Goal: Contribute content: Add original content to the website for others to see

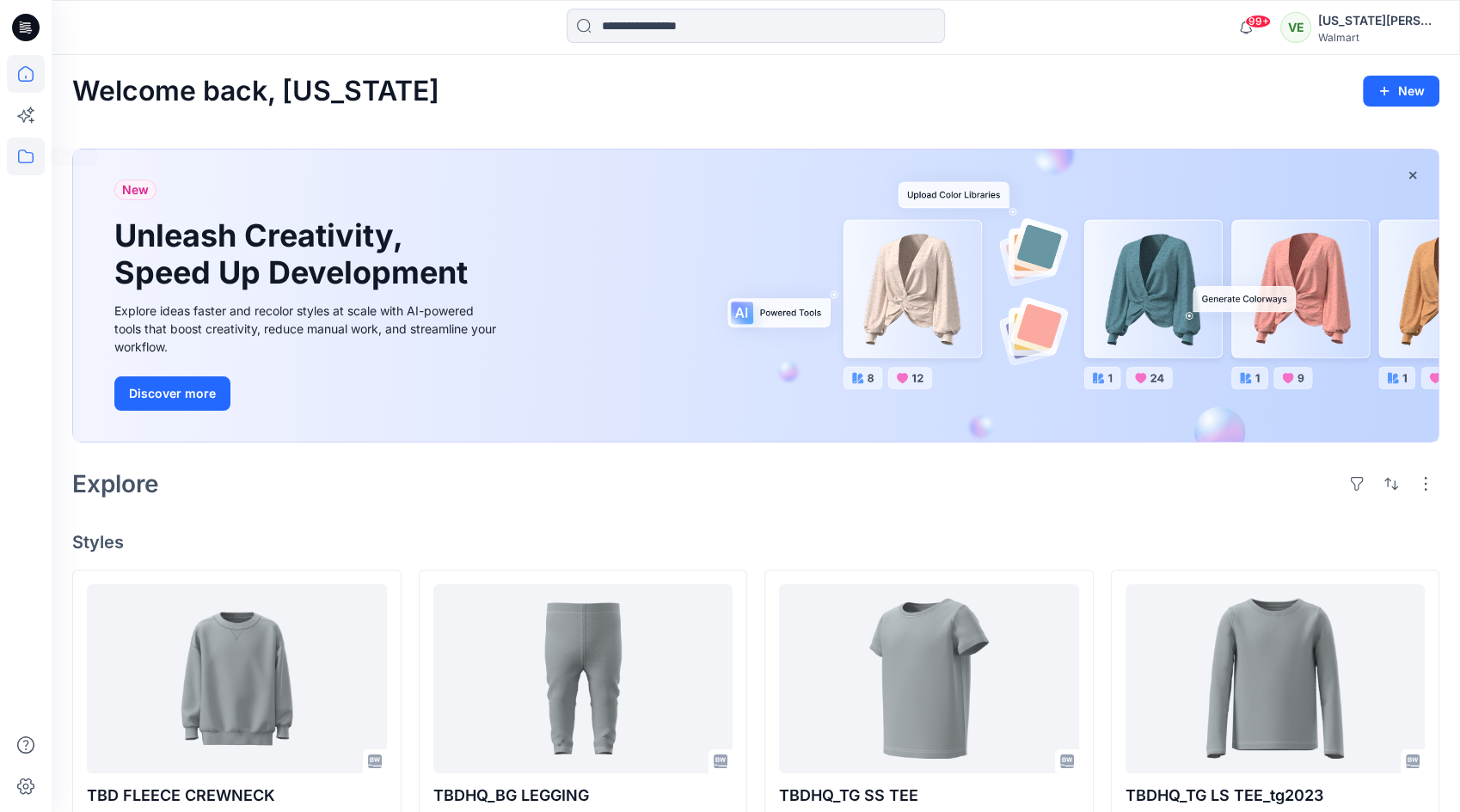
click at [22, 154] on icon at bounding box center [25, 157] width 38 height 38
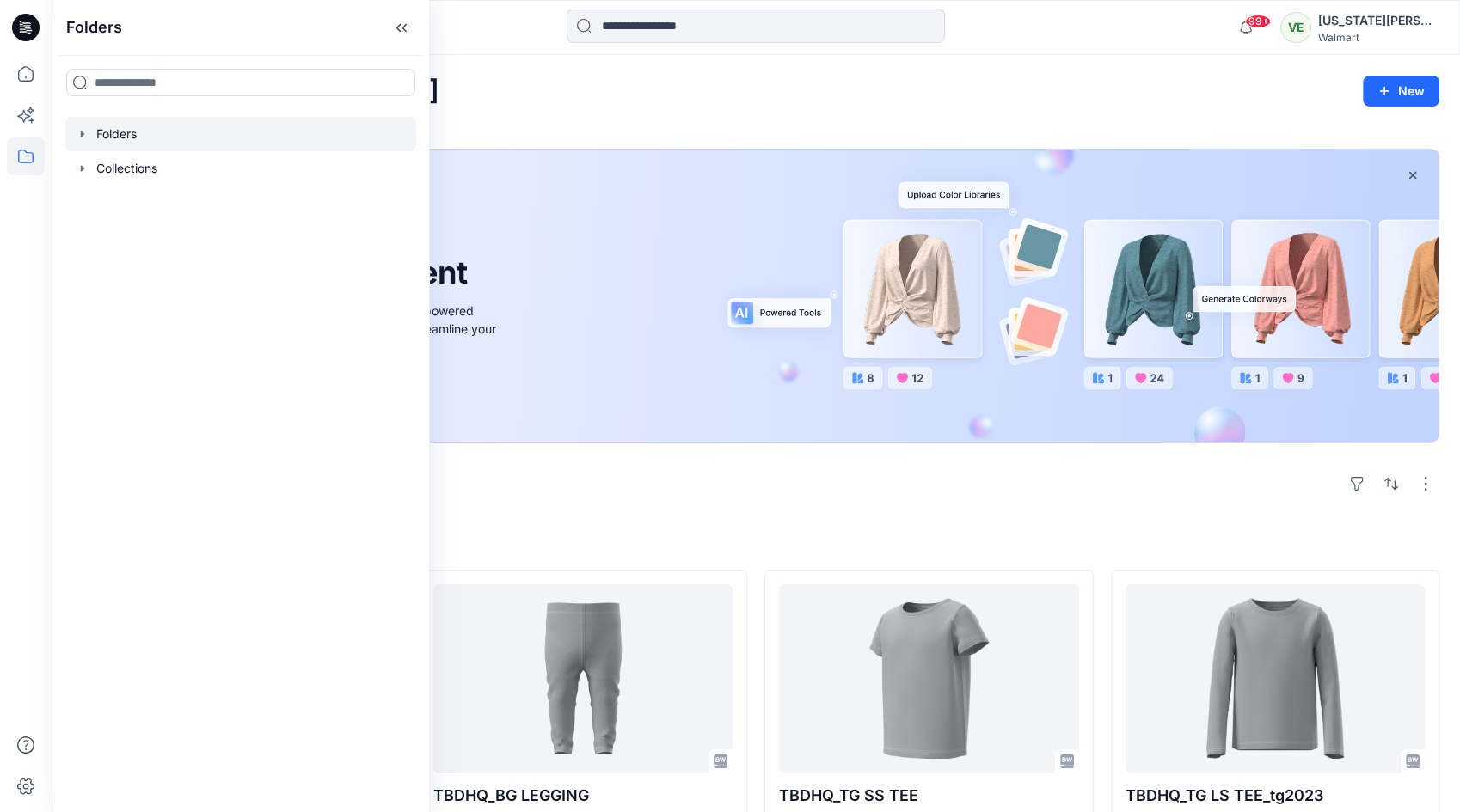
click at [129, 148] on div at bounding box center [241, 134] width 351 height 35
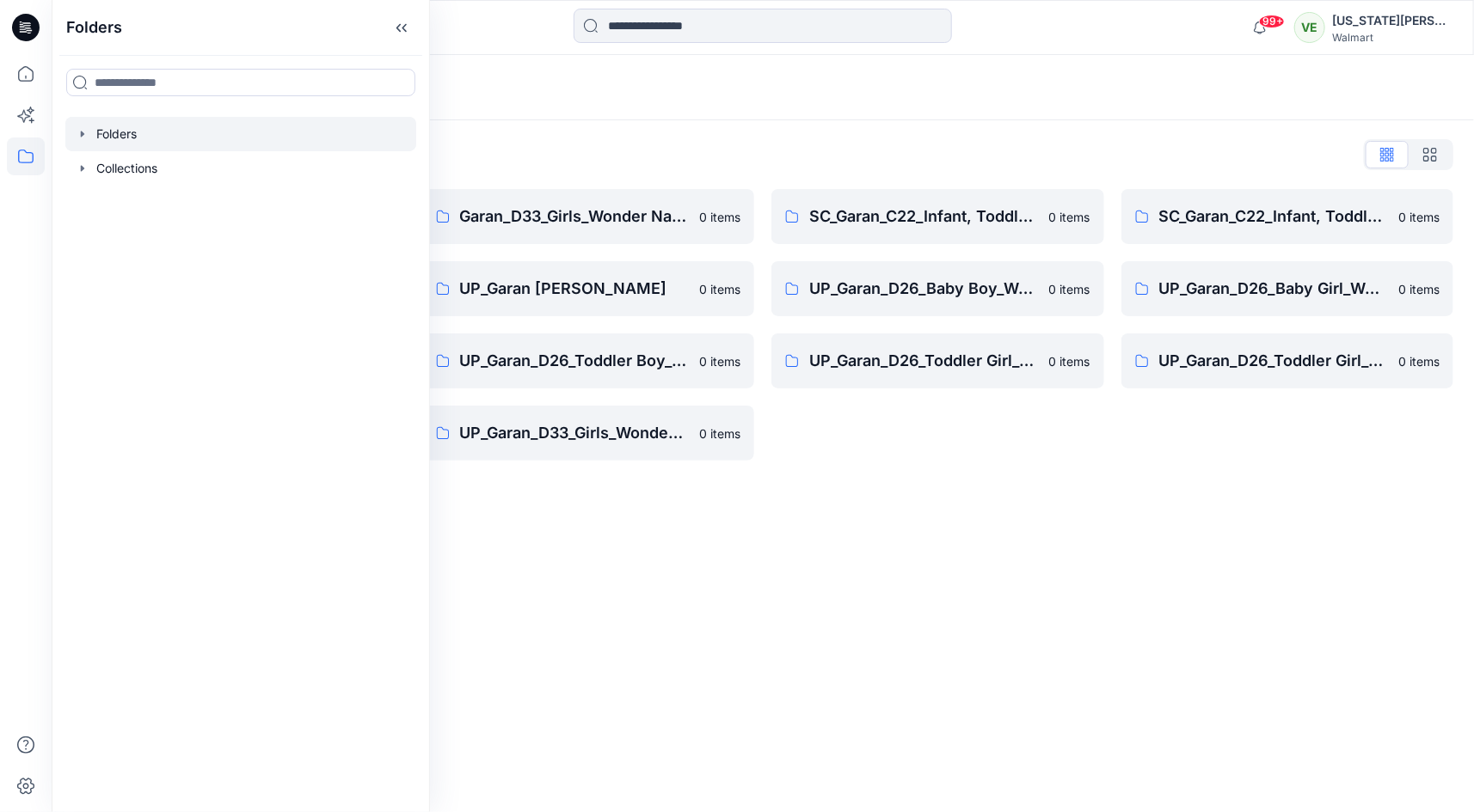
click at [851, 623] on div "Folders Folders List Garan_D33_Girls Seasonal 0 items UP Garan first insights 0…" at bounding box center [762, 434] width 1422 height 758
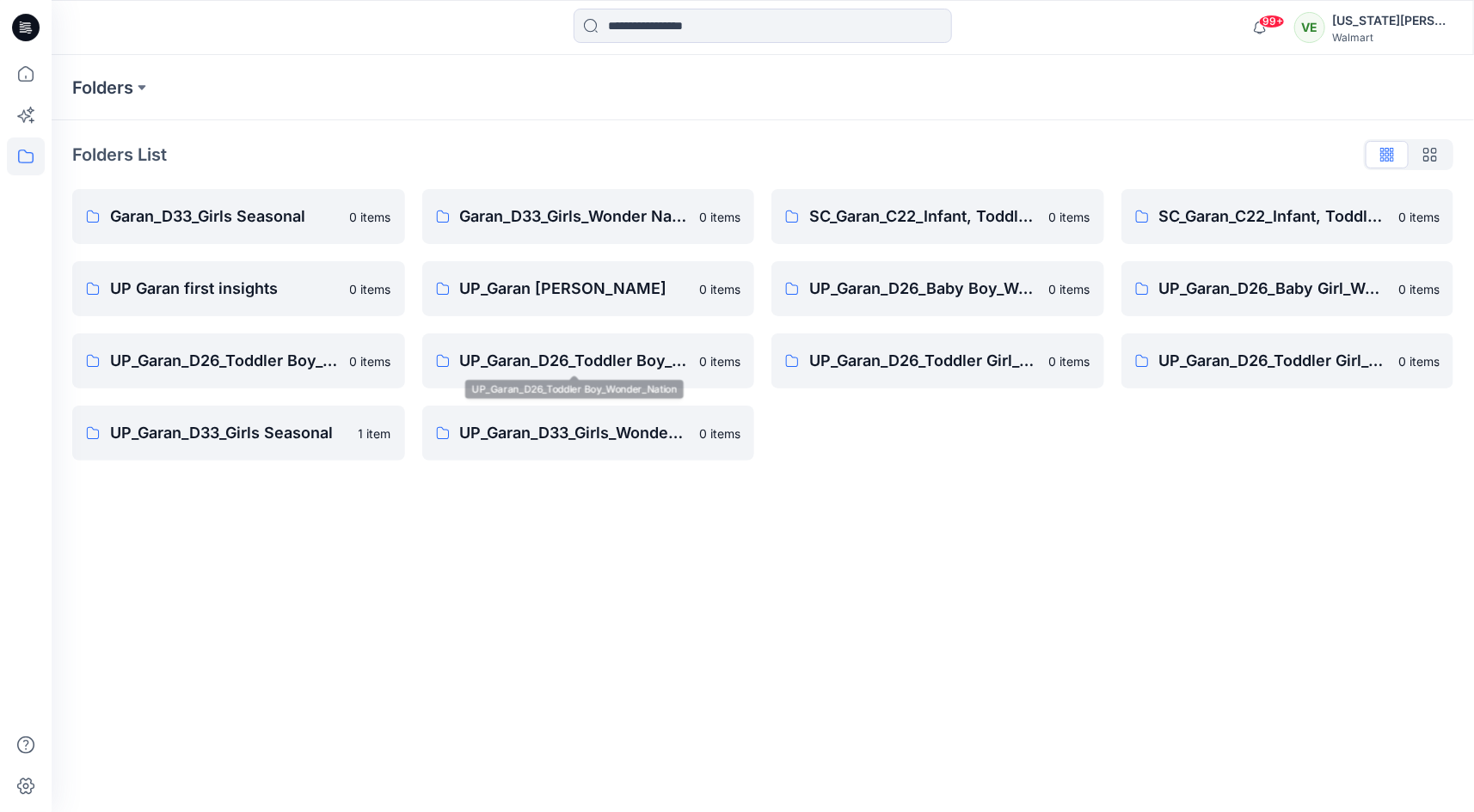
click at [533, 321] on div "Garan_D33_Girls_Wonder Nation 0 items UP_Garan Littles 0 items UP_Garan_D26_Tod…" at bounding box center [589, 324] width 332 height 271
click at [534, 304] on link "UP_Garan Littles 0 items" at bounding box center [589, 288] width 332 height 55
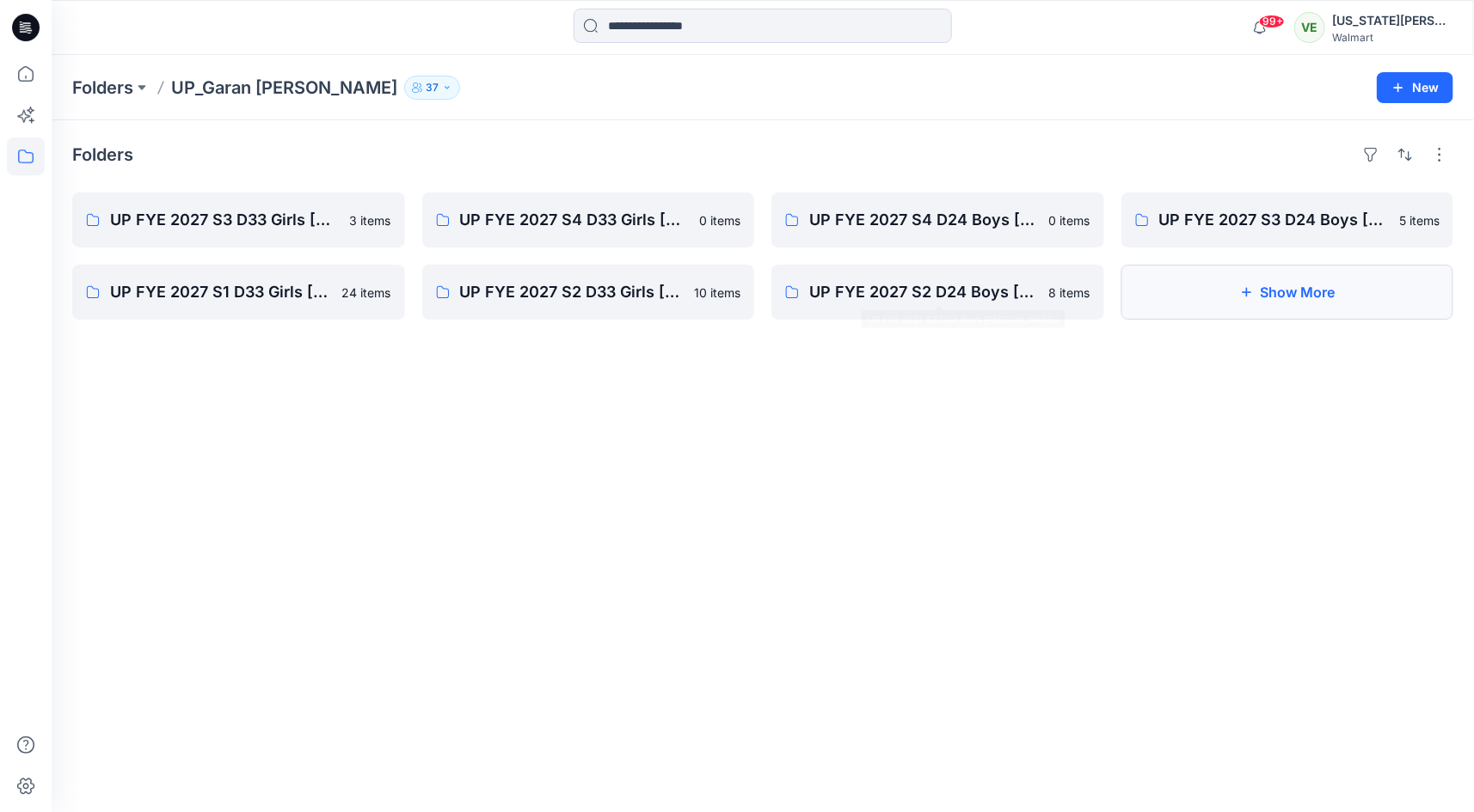
click at [1265, 309] on button "Show More" at bounding box center [1287, 292] width 332 height 55
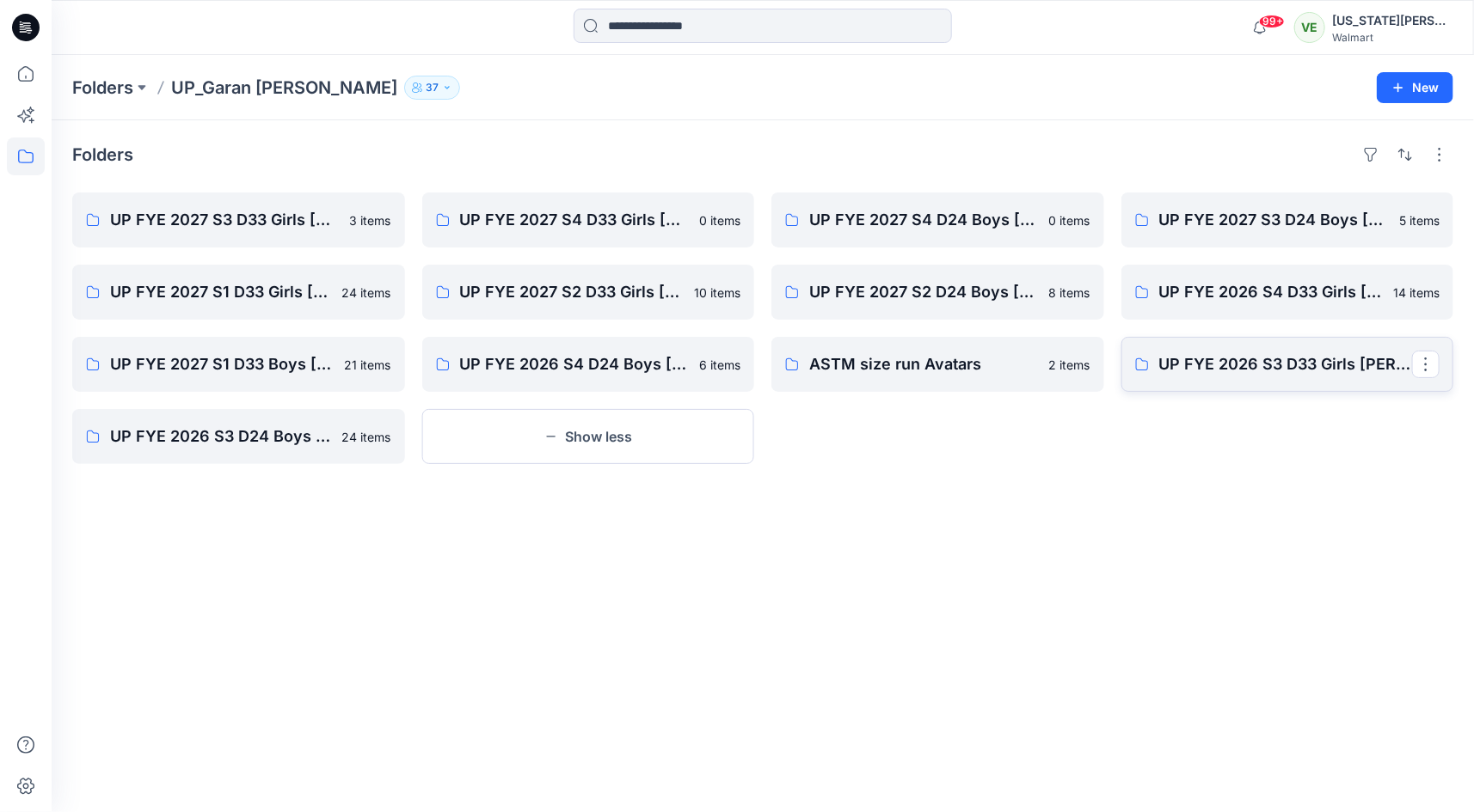
click at [1162, 348] on link "UP FYE 2026 S3 D33 Girls Littles" at bounding box center [1287, 364] width 332 height 55
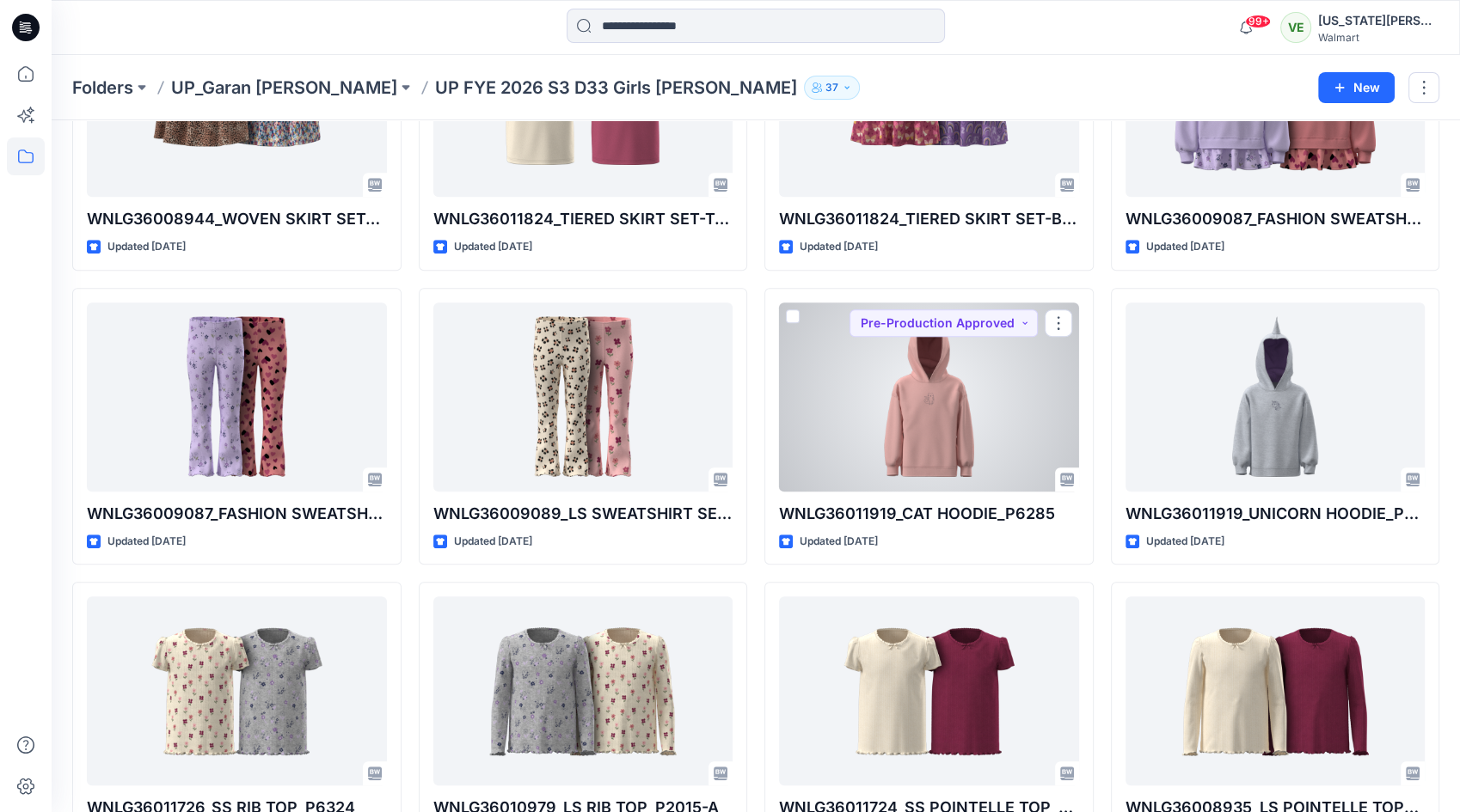
scroll to position [1049, 0]
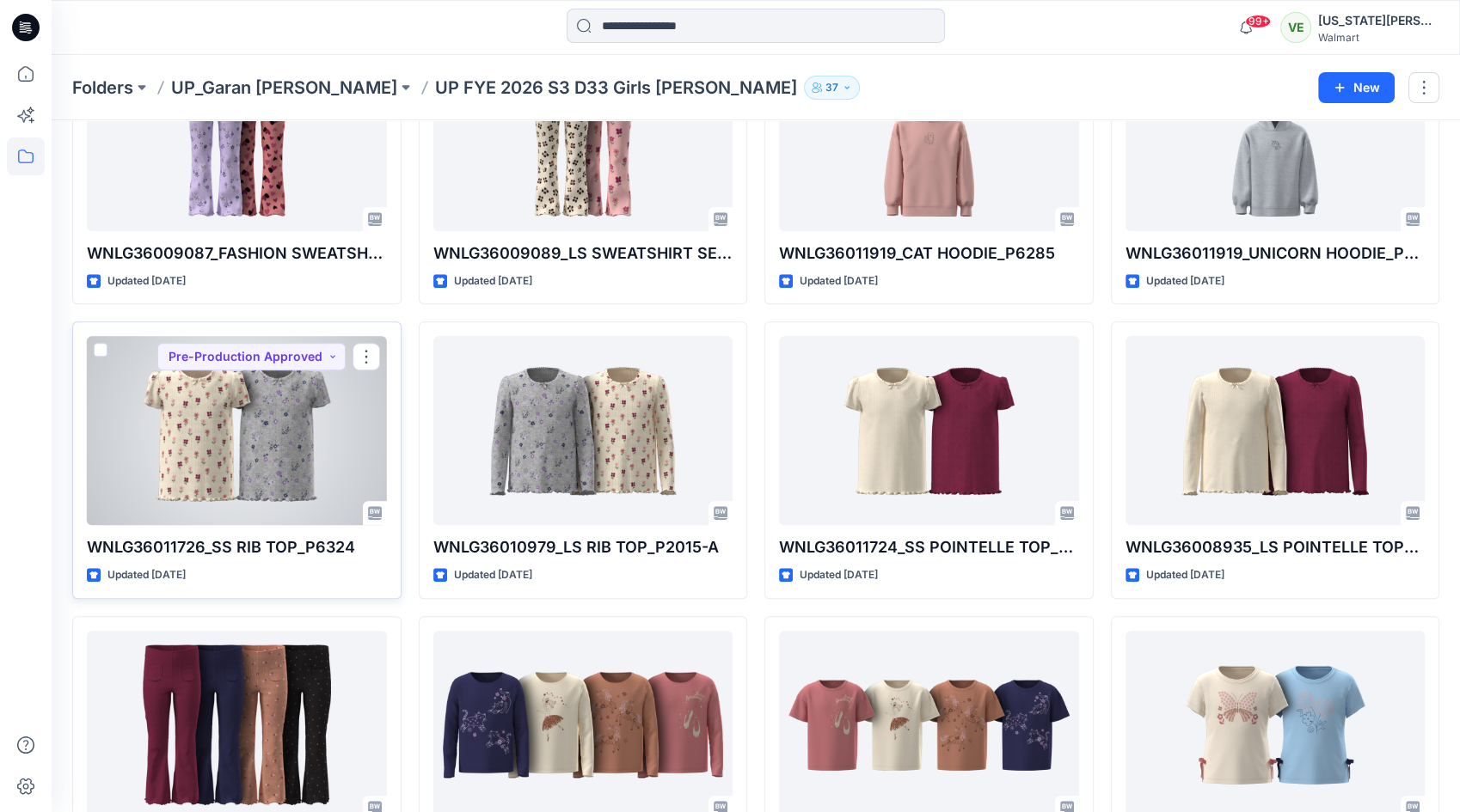
click at [301, 449] on div at bounding box center [238, 430] width 300 height 189
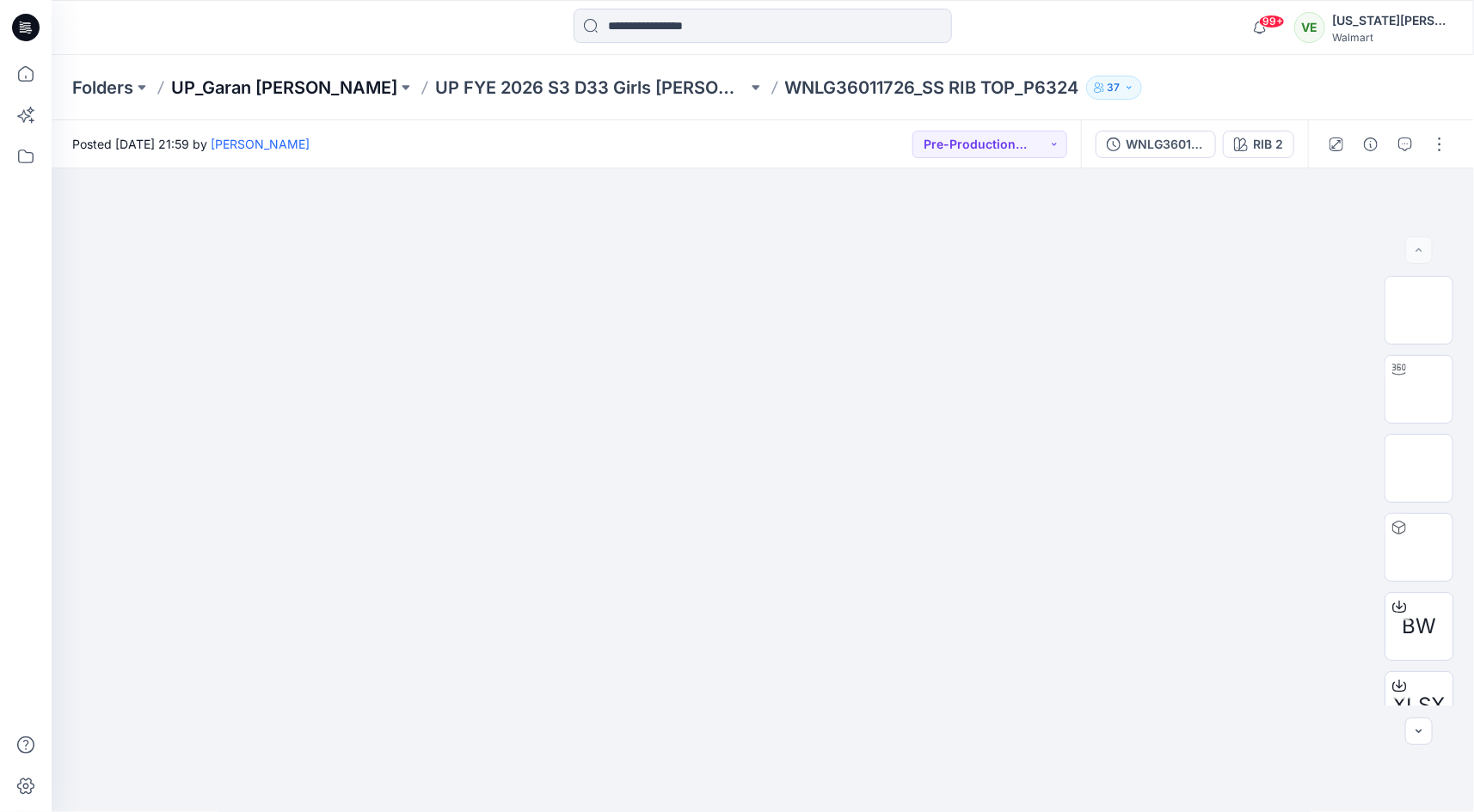
click at [265, 89] on p "UP_Garan [PERSON_NAME]" at bounding box center [284, 88] width 226 height 24
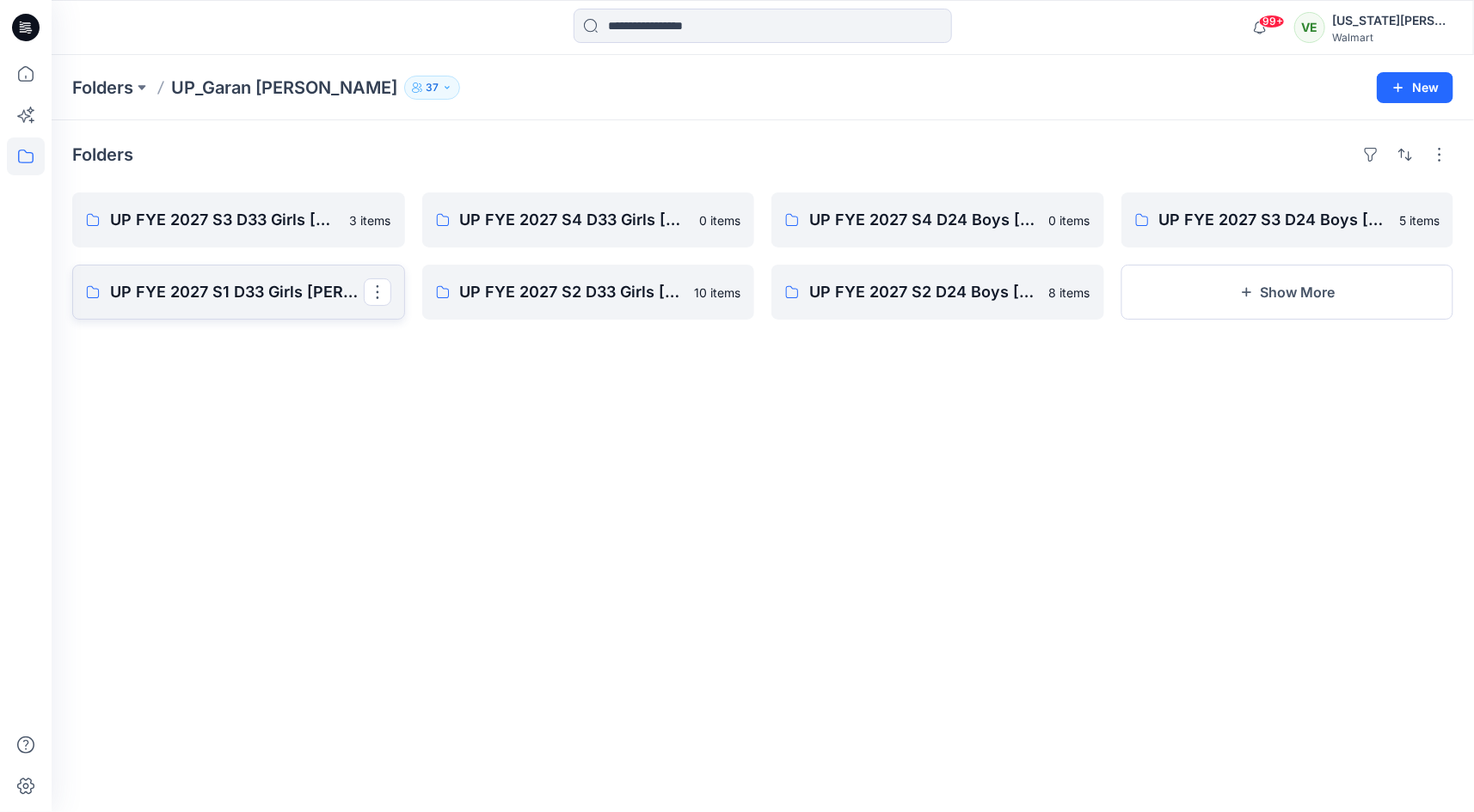
click at [302, 301] on p "UP FYE 2027 S1 D33 Girls [PERSON_NAME]" at bounding box center [237, 293] width 253 height 24
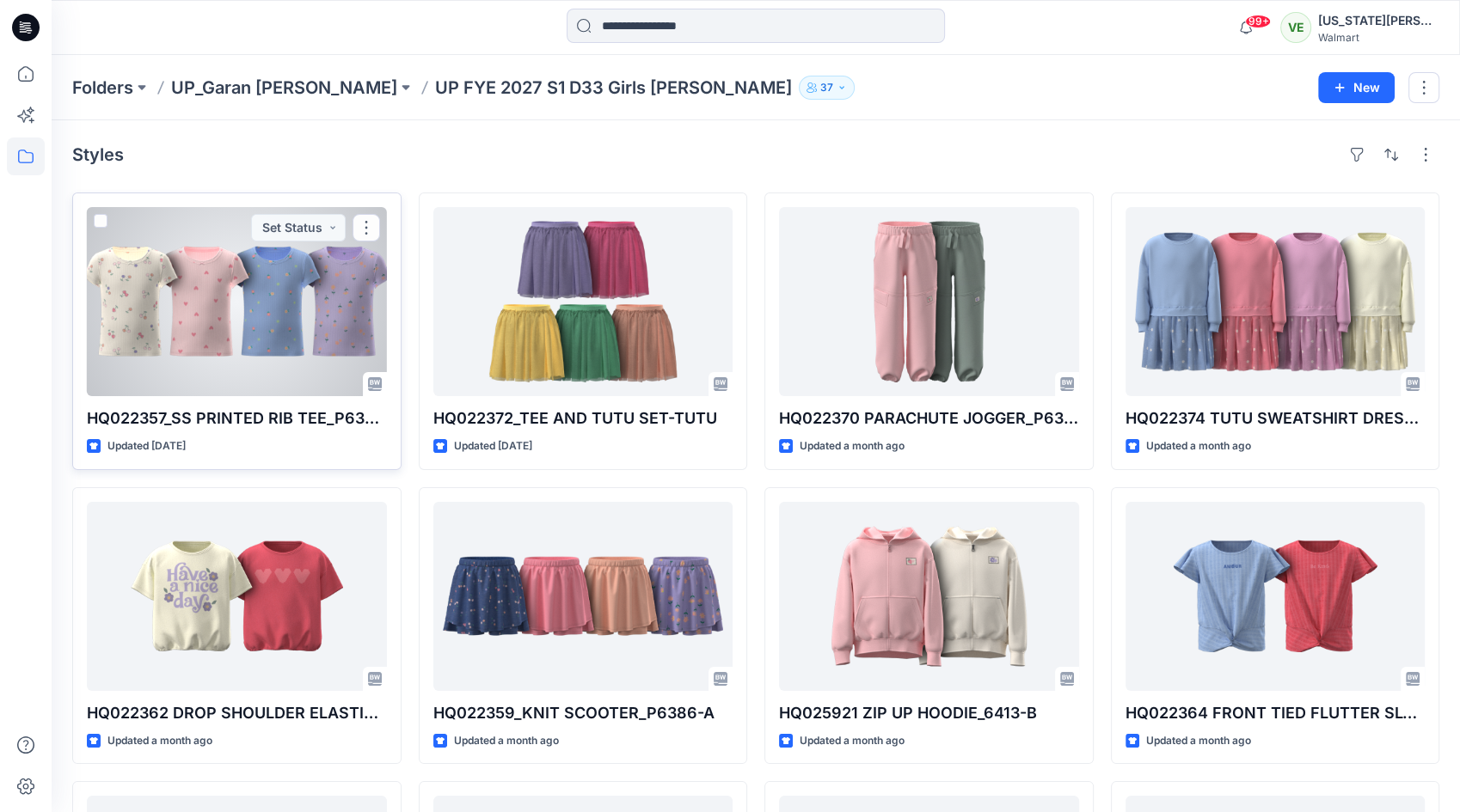
click at [246, 321] on div at bounding box center [238, 301] width 300 height 189
click at [246, 321] on div "Folders UP_Garan Littles UP FYE 2027 S1 D33 Girls Littles 37 New Styles HQ02235…" at bounding box center [756, 599] width 1408 height 1087
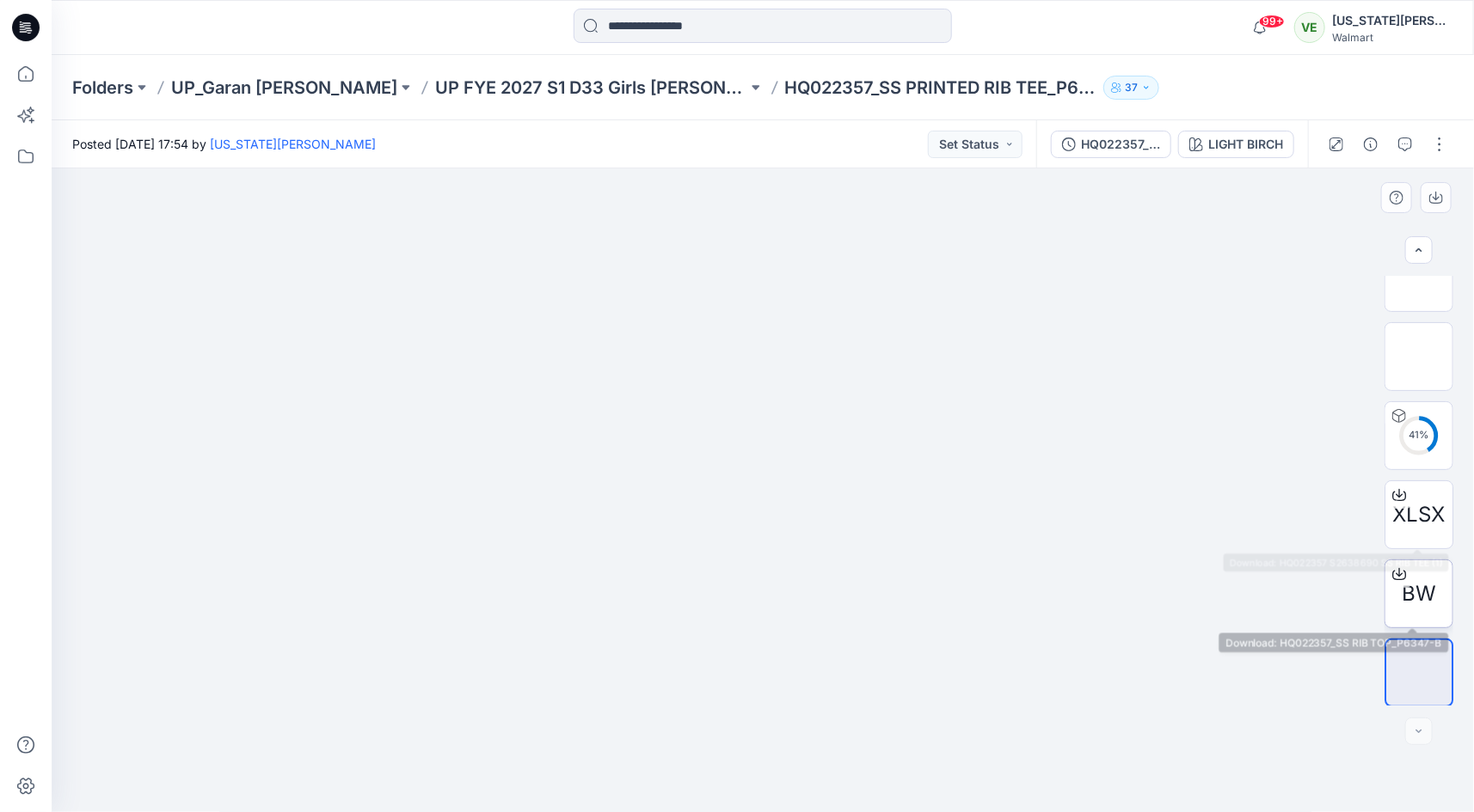
scroll to position [114, 0]
click at [1392, 564] on div at bounding box center [1398, 572] width 27 height 27
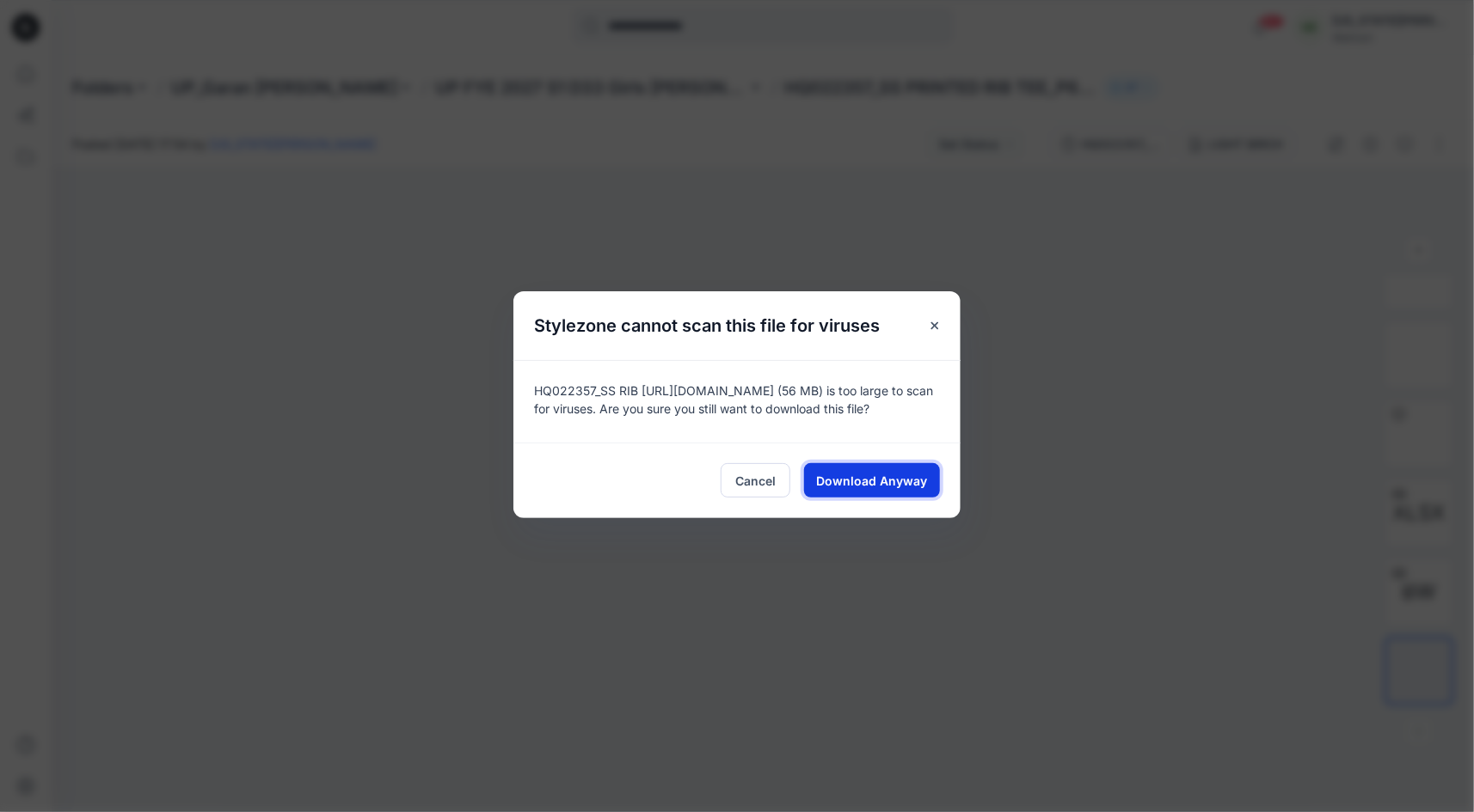
click at [928, 476] on button "Download Anyway" at bounding box center [871, 481] width 136 height 35
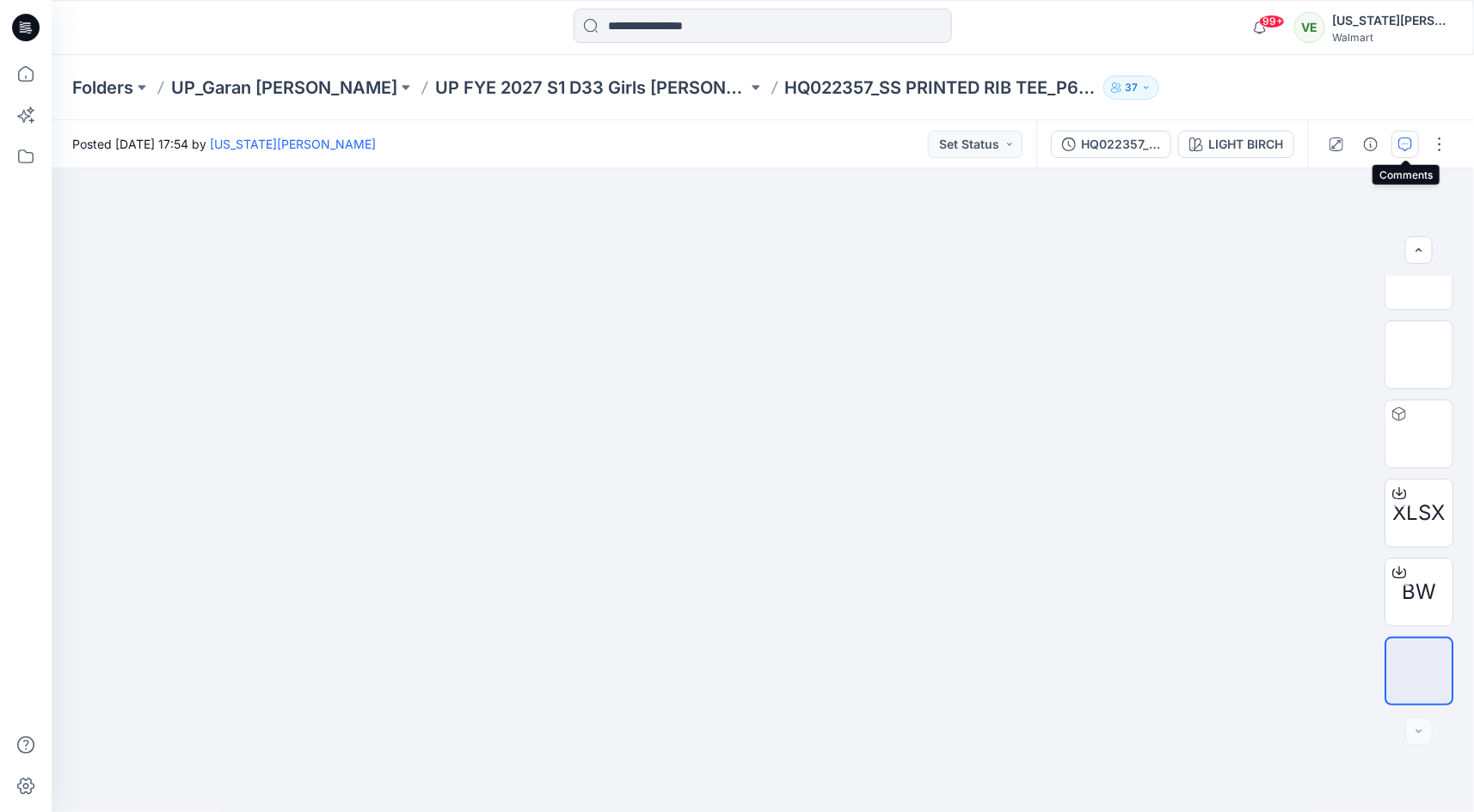
click at [1408, 139] on icon "button" at bounding box center [1405, 145] width 14 height 14
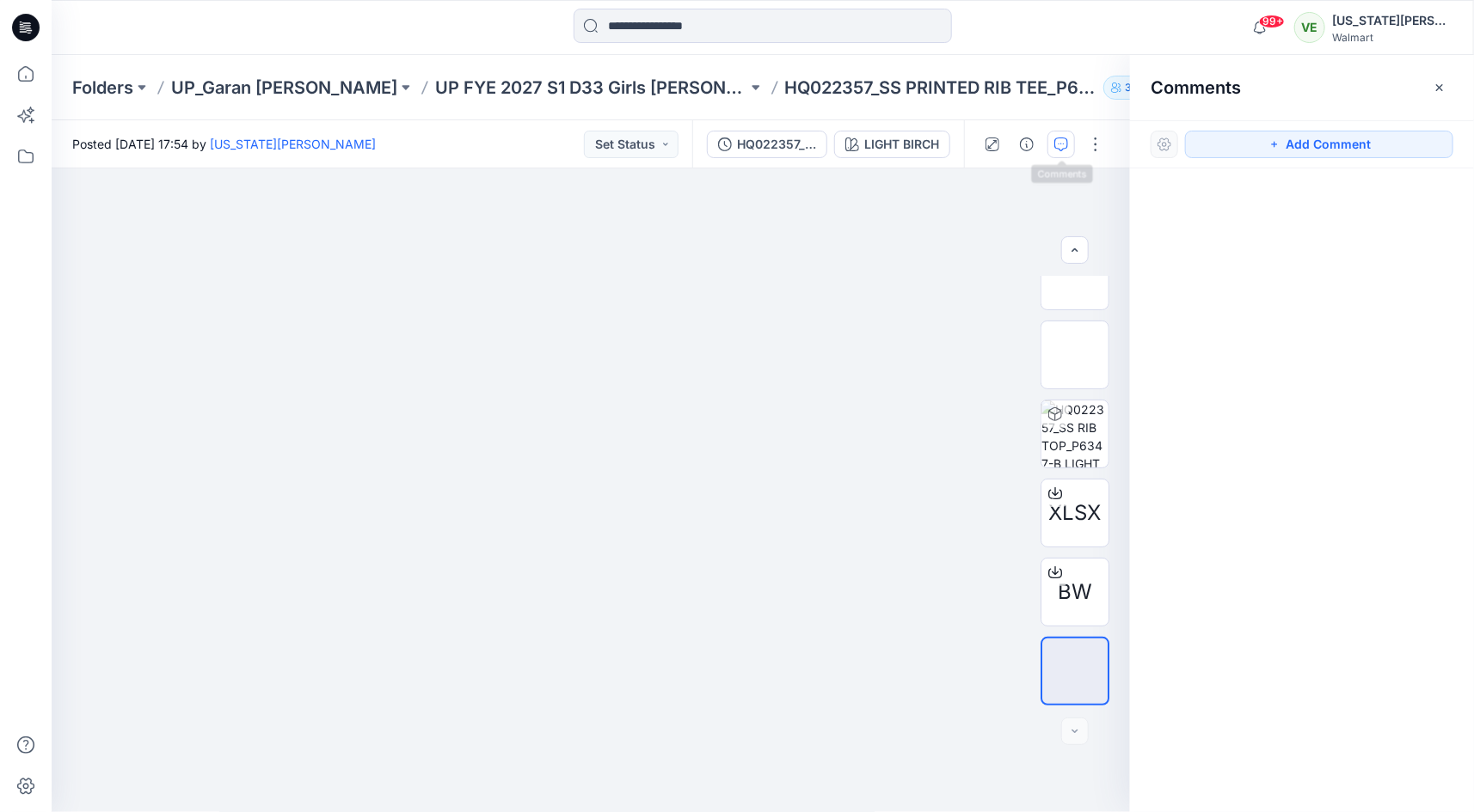
click at [1408, 139] on div "Comments Add Comment" at bounding box center [1301, 434] width 344 height 758
click at [1437, 84] on icon "button" at bounding box center [1438, 86] width 7 height 7
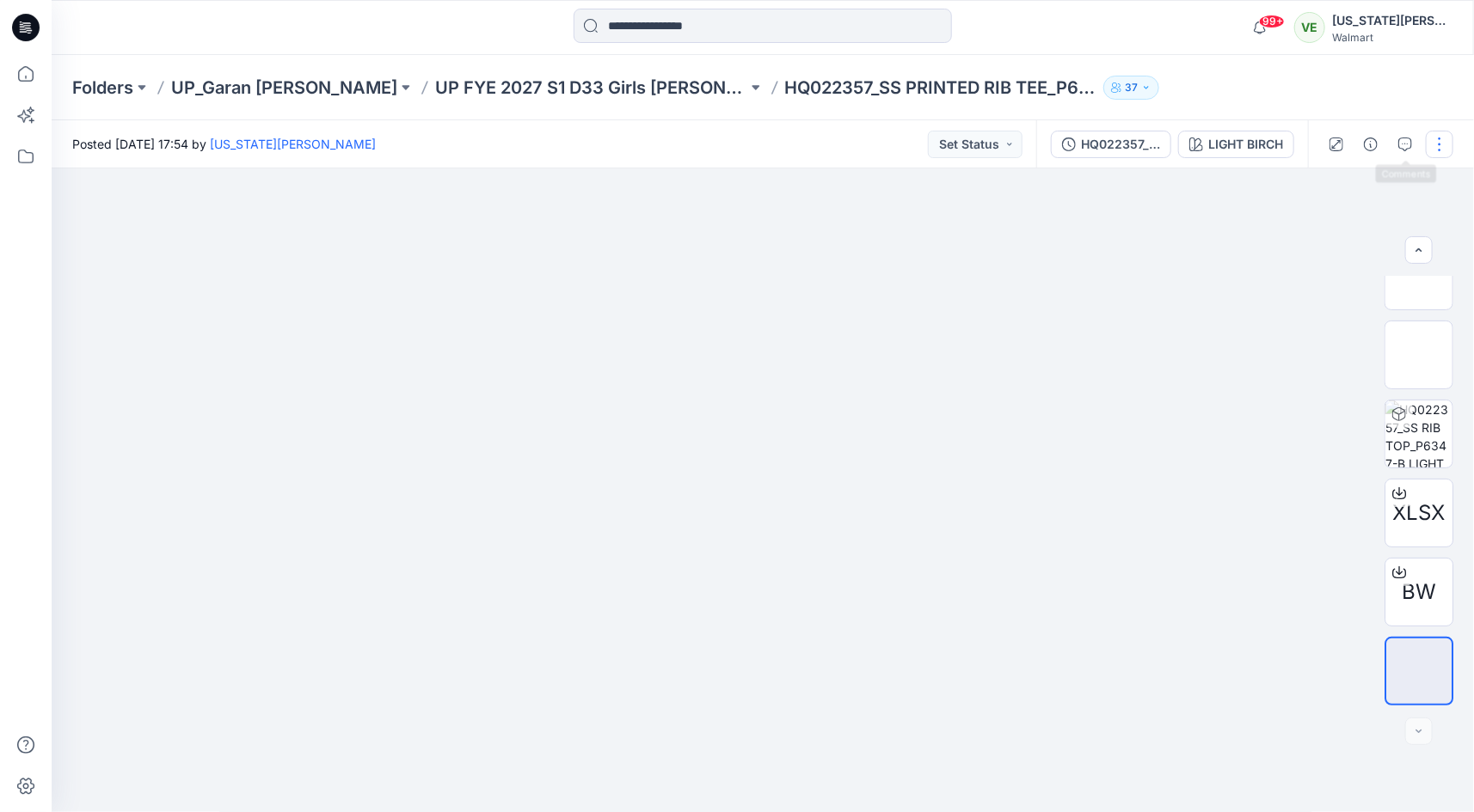
click at [1442, 138] on button "button" at bounding box center [1438, 144] width 27 height 27
click at [1370, 228] on button "Edit" at bounding box center [1367, 233] width 159 height 32
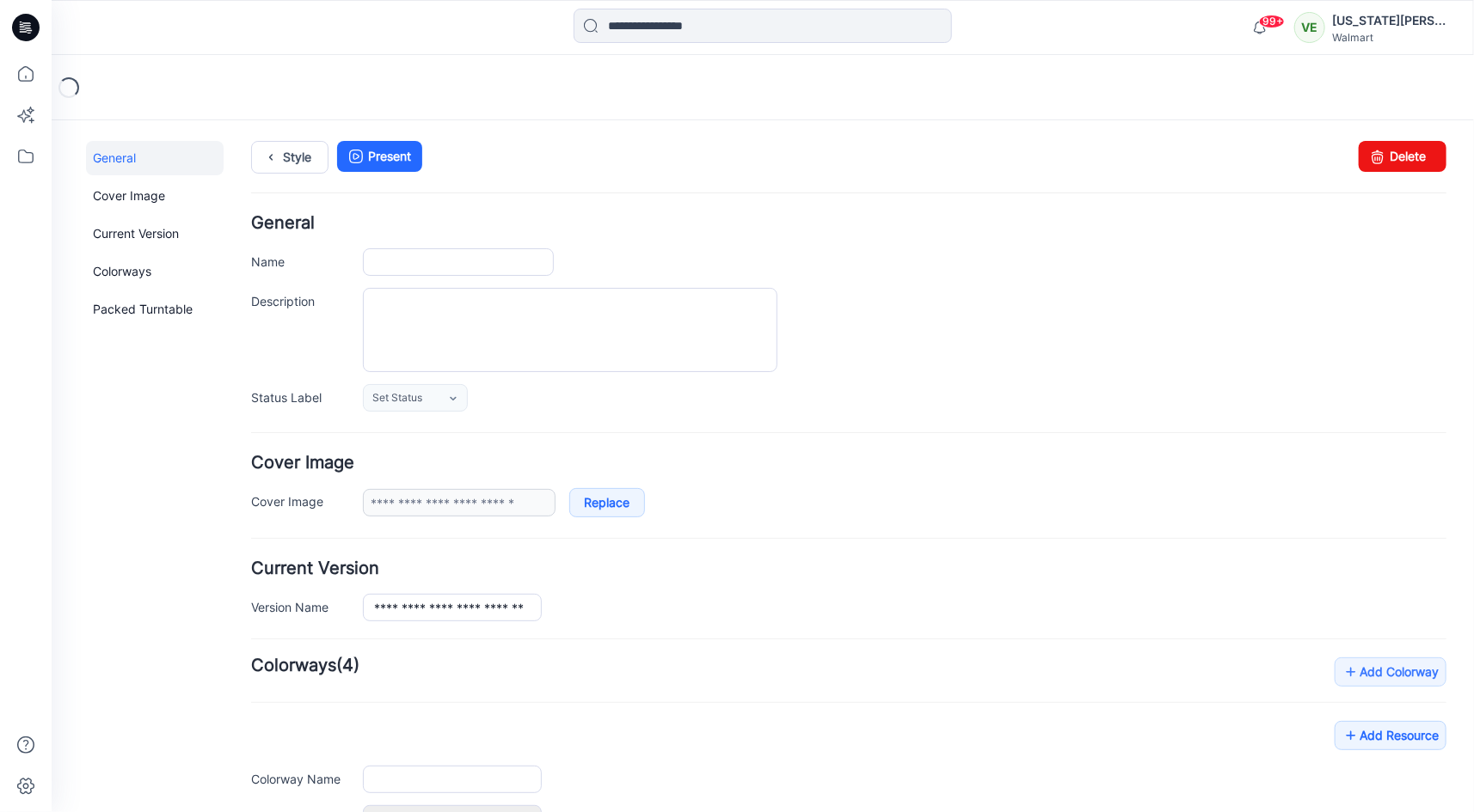
type input "**********"
type textarea "**********"
type input "**********"
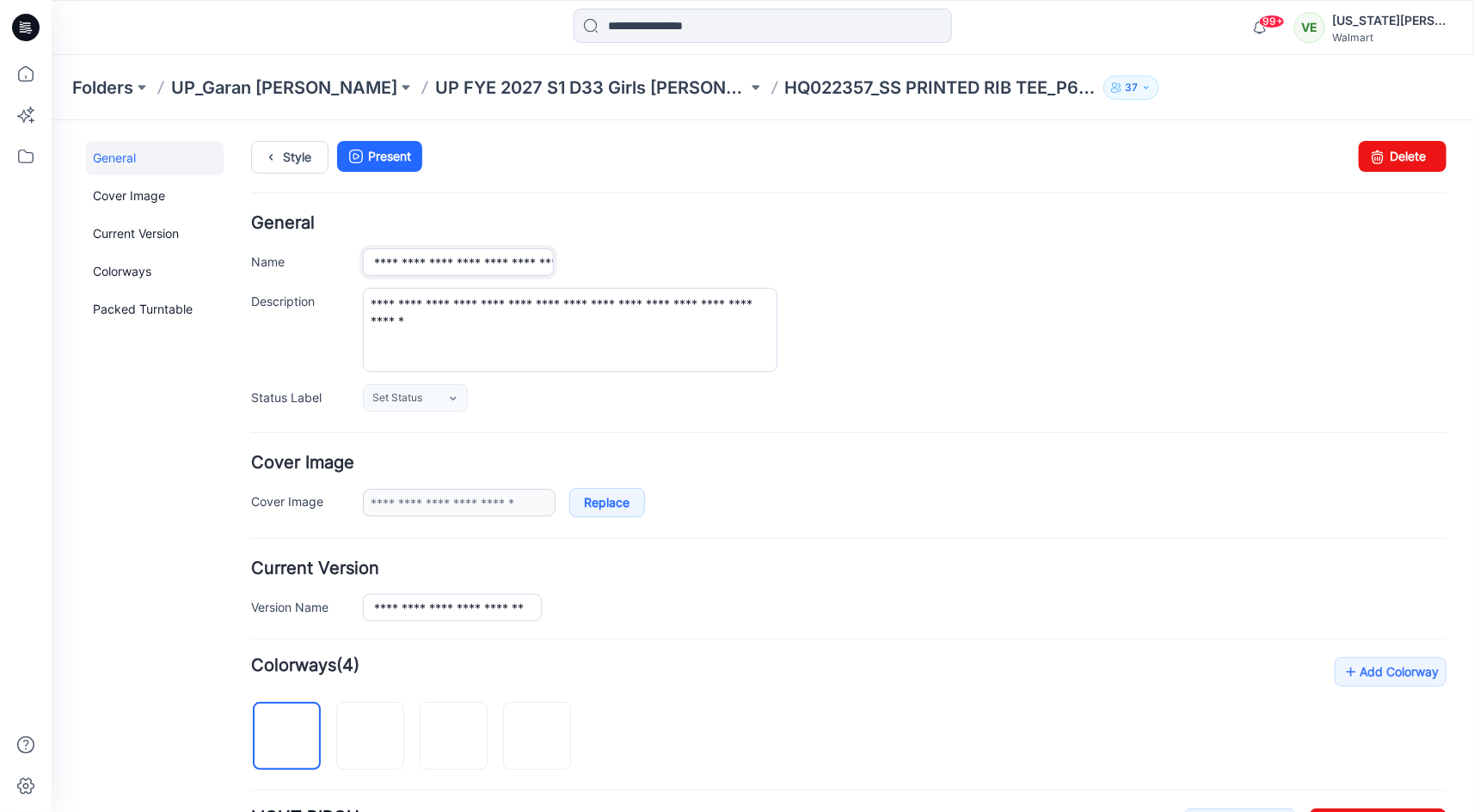
scroll to position [0, 60]
drag, startPoint x: 505, startPoint y: 262, endPoint x: 779, endPoint y: 266, distance: 274.0
click at [779, 266] on div "**********" at bounding box center [904, 261] width 1083 height 26
type input "**********"
click at [282, 174] on div "Style Present Changes Saved Delete" at bounding box center [848, 176] width 1195 height 74
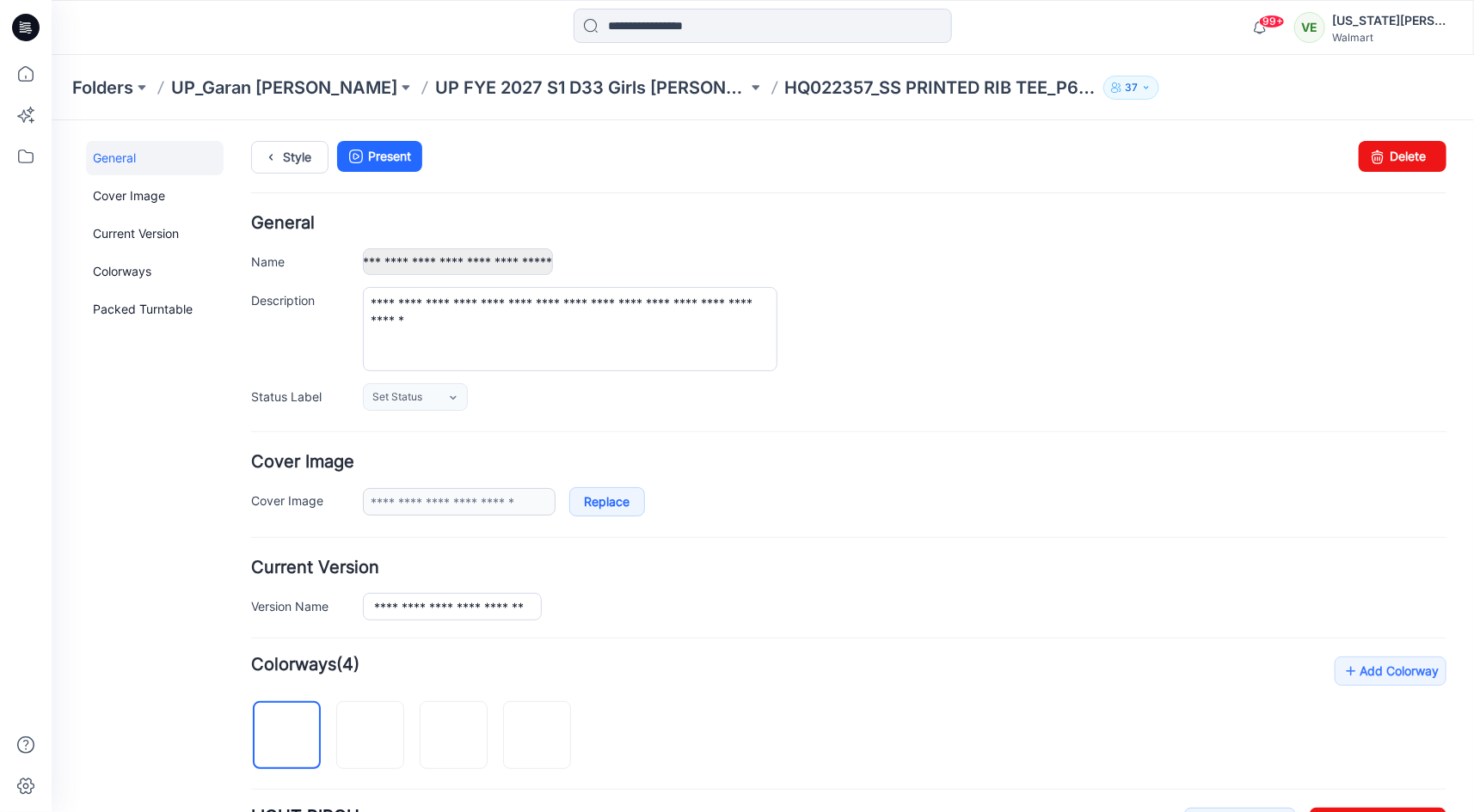
scroll to position [0, 0]
click at [282, 161] on link "Style" at bounding box center [289, 156] width 77 height 33
